Goal: Information Seeking & Learning: Learn about a topic

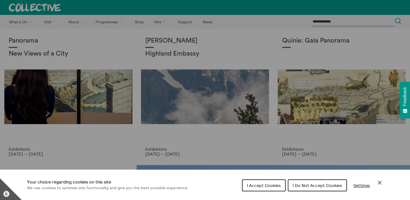
click at [315, 184] on span "I Do Not Accept Cookies" at bounding box center [316, 185] width 49 height 5
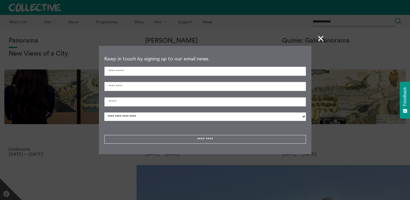
click at [323, 39] on span "+" at bounding box center [321, 38] width 16 height 16
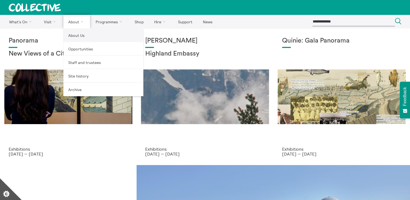
click at [81, 38] on link "About Us" at bounding box center [103, 35] width 80 height 14
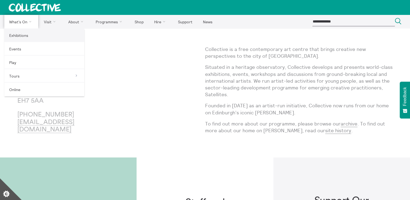
click at [22, 35] on link "Exhibitions" at bounding box center [44, 35] width 80 height 14
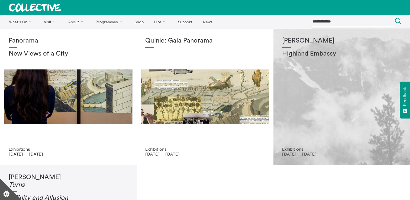
click at [318, 126] on div "[PERSON_NAME] Highland Embassy" at bounding box center [341, 91] width 119 height 109
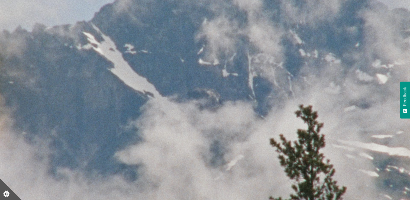
scroll to position [70, 0]
